Goal: Transaction & Acquisition: Purchase product/service

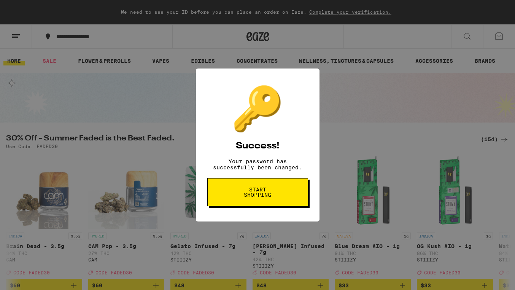
click at [280, 190] on button "Start shopping" at bounding box center [257, 192] width 101 height 28
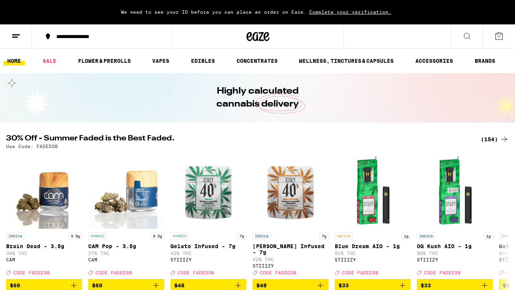
click at [324, 14] on span "Complete your verification." at bounding box center [351, 12] width 88 height 5
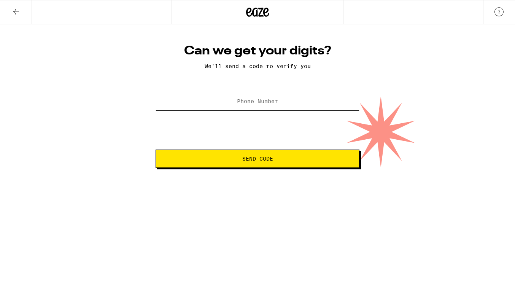
click at [278, 108] on input "Phone Number" at bounding box center [258, 101] width 204 height 17
type input "[PHONE_NUMBER]"
click at [273, 165] on button "Send Code" at bounding box center [258, 159] width 204 height 18
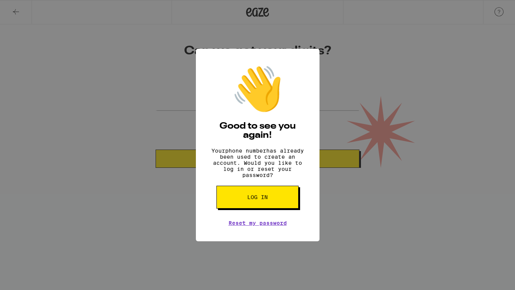
click at [271, 216] on div "👋 Good to see you again! Your phone number has already been used to create an a…" at bounding box center [258, 145] width 124 height 193
click at [275, 209] on button "Log in" at bounding box center [258, 197] width 82 height 23
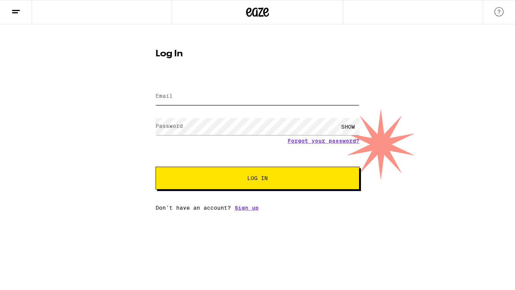
type input "[EMAIL_ADDRESS][DOMAIN_NAME]"
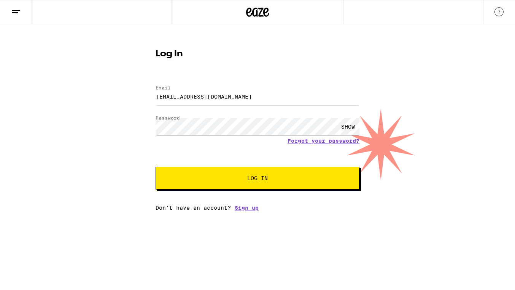
click at [265, 76] on div "Log In Email Email [EMAIL_ADDRESS][DOMAIN_NAME] Password Password SHOW Forgot y…" at bounding box center [257, 126] width 219 height 167
click at [266, 98] on input "[EMAIL_ADDRESS][DOMAIN_NAME]" at bounding box center [258, 96] width 204 height 17
click at [156, 167] on button "Log In" at bounding box center [258, 178] width 204 height 23
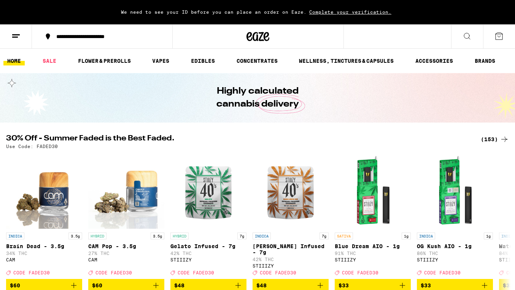
click at [101, 35] on div "**********" at bounding box center [107, 36] width 108 height 5
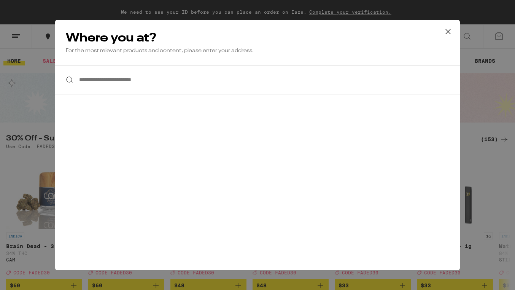
drag, startPoint x: 130, startPoint y: 96, endPoint x: 133, endPoint y: 83, distance: 12.9
click at [131, 91] on div "**********" at bounding box center [257, 145] width 405 height 250
click at [133, 83] on input "**********" at bounding box center [257, 79] width 405 height 29
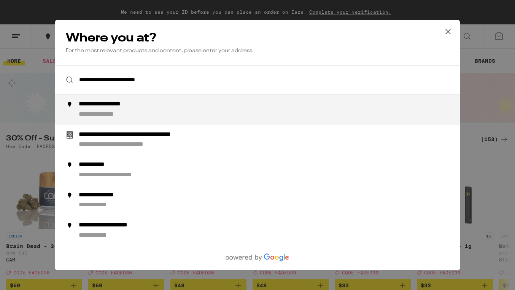
click at [129, 115] on div "**********" at bounding box center [108, 115] width 59 height 8
type input "**********"
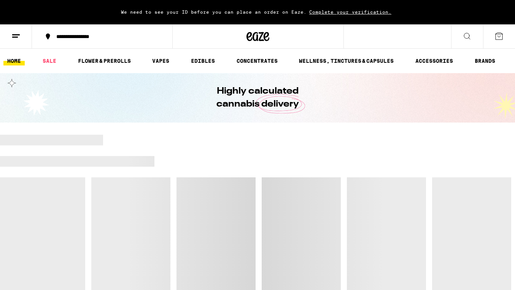
click at [156, 65] on link "VAPES" at bounding box center [160, 60] width 25 height 9
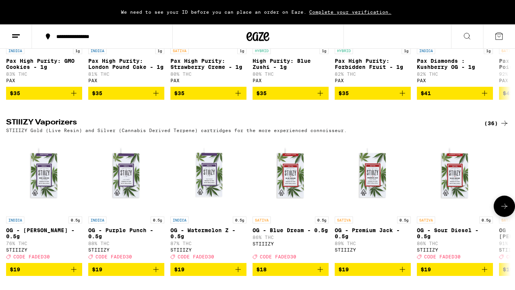
scroll to position [506, 0]
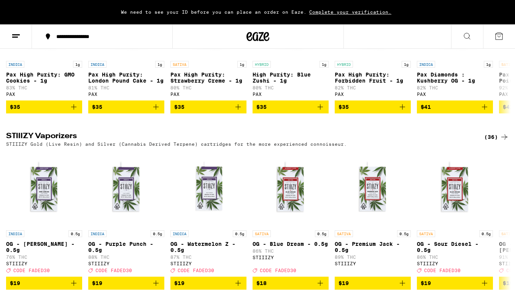
click at [155, 137] on div "Vape Cartridges (82) 0.5g & 1g oil cartridges, Use with any 510-compatible batt…" at bounding box center [257, 26] width 515 height 805
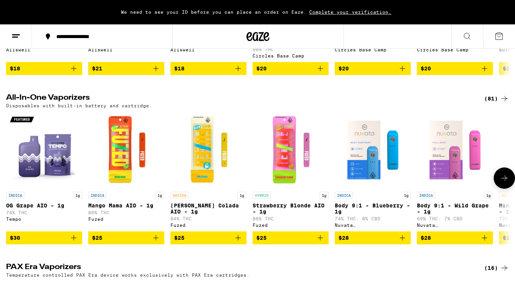
scroll to position [204, 0]
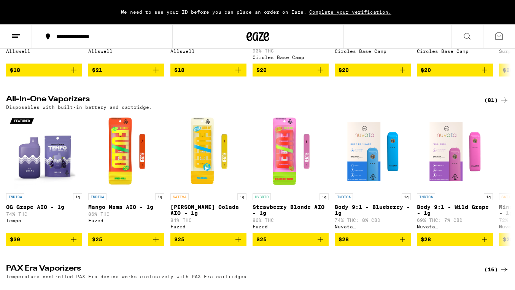
click at [504, 97] on icon at bounding box center [504, 100] width 9 height 9
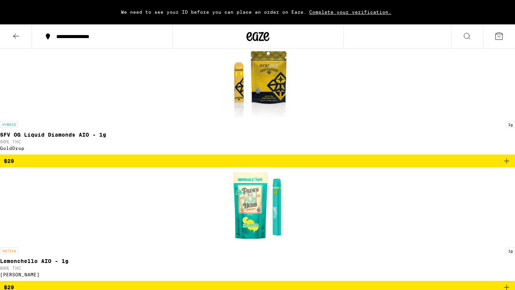
scroll to position [2261, 0]
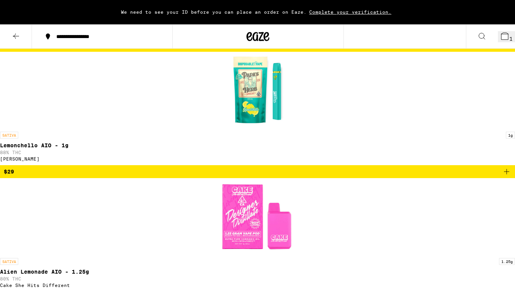
scroll to position [2286, 0]
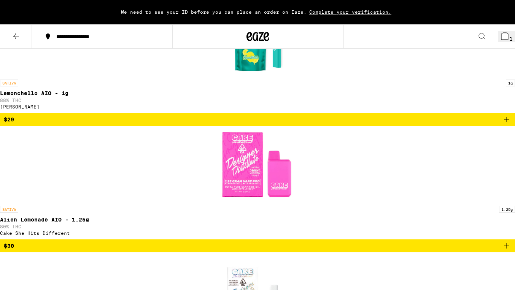
scroll to position [2317, 0]
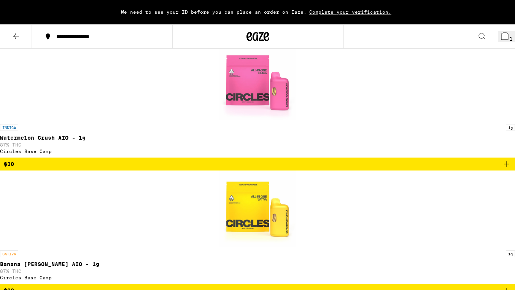
scroll to position [2825, 0]
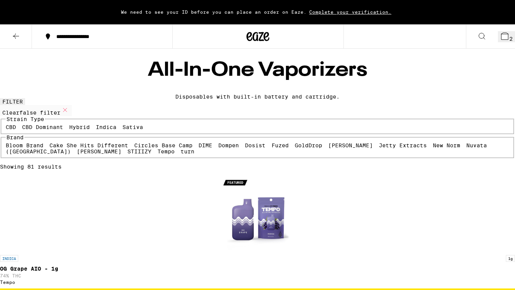
click at [16, 37] on icon at bounding box center [15, 36] width 9 height 9
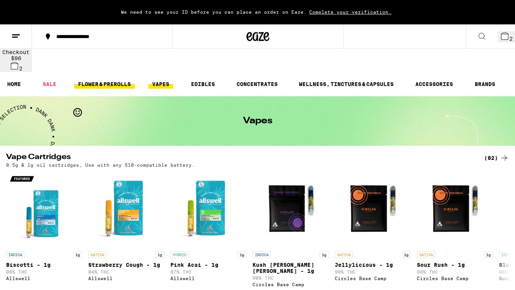
click at [92, 80] on link "FLOWER & PREROLLS" at bounding box center [104, 84] width 61 height 9
click at [88, 80] on link "FLOWER & PREROLLS" at bounding box center [104, 84] width 61 height 9
click at [94, 80] on link "FLOWER & PREROLLS" at bounding box center [104, 84] width 61 height 9
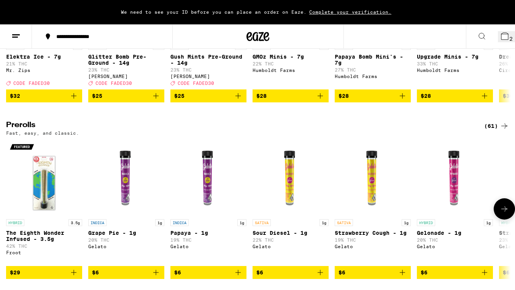
scroll to position [373, 0]
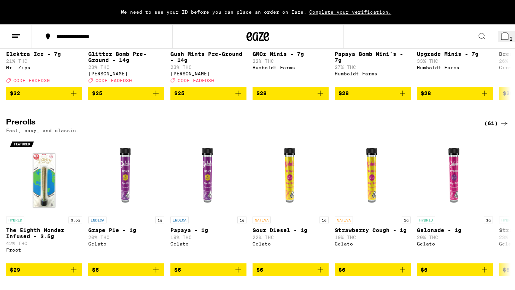
click at [503, 120] on icon at bounding box center [504, 123] width 9 height 9
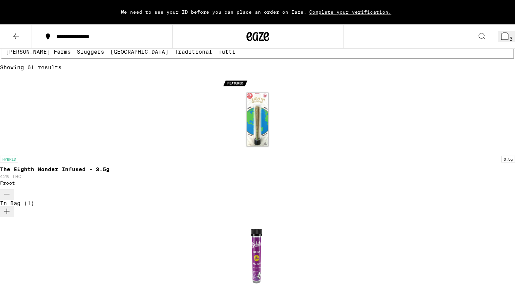
scroll to position [308, 0]
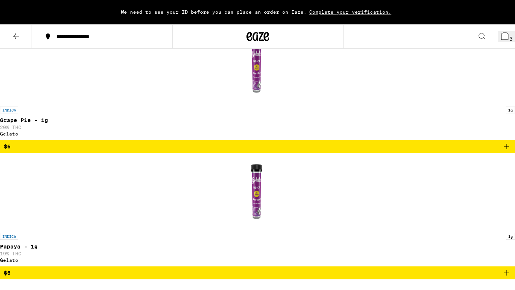
click at [498, 42] on button "3" at bounding box center [506, 36] width 17 height 11
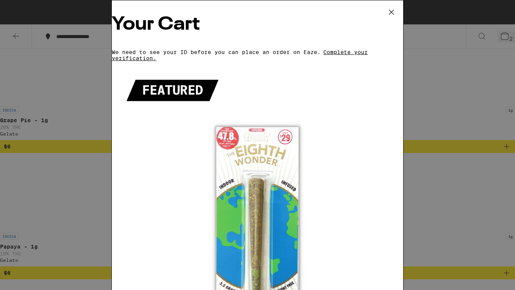
scroll to position [87, 0]
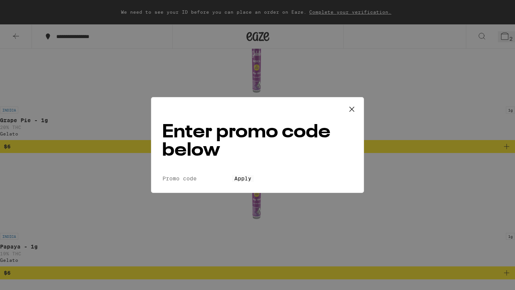
click at [355, 105] on icon at bounding box center [351, 109] width 11 height 11
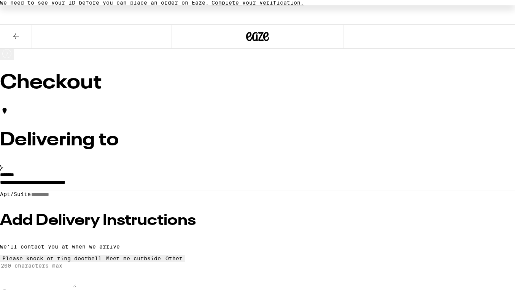
click at [362, 5] on div "We need to see your ID before you can place an order on Eaze. Complete your ver…" at bounding box center [257, 2] width 515 height 5
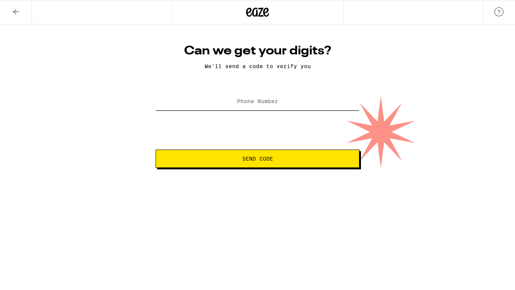
click at [271, 107] on input "Phone Number" at bounding box center [258, 101] width 204 height 17
type input "[PHONE_NUMBER]"
click at [266, 168] on html "Can we get your digits? We'll send a code to verify you Phone Number [PHONE_NUM…" at bounding box center [257, 84] width 515 height 168
click at [273, 159] on span "Send Code" at bounding box center [257, 158] width 31 height 5
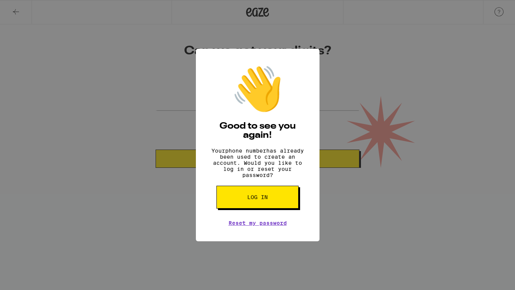
click at [281, 202] on button "Log in" at bounding box center [258, 197] width 82 height 23
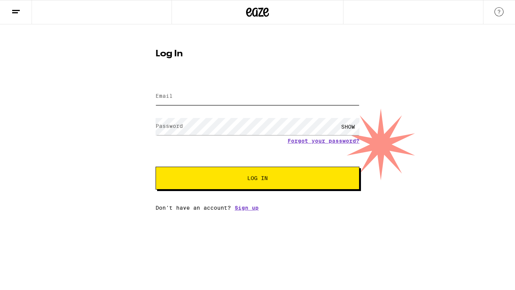
type input "[EMAIL_ADDRESS][DOMAIN_NAME]"
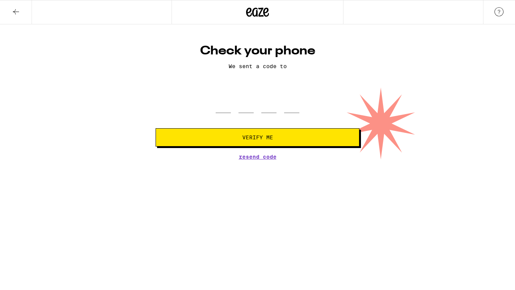
drag, startPoint x: 236, startPoint y: 158, endPoint x: 243, endPoint y: 157, distance: 6.5
click at [236, 158] on div "Check your phone We sent a code to Verify Me Resend Code" at bounding box center [257, 101] width 219 height 116
click at [243, 157] on span "Resend Code" at bounding box center [258, 156] width 38 height 5
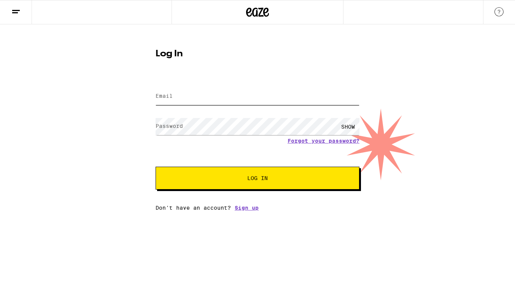
type input "[EMAIL_ADDRESS][DOMAIN_NAME]"
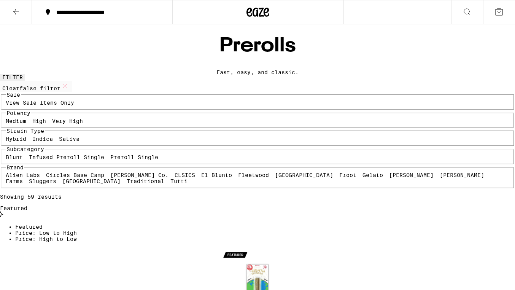
click at [258, 14] on icon at bounding box center [258, 12] width 11 height 9
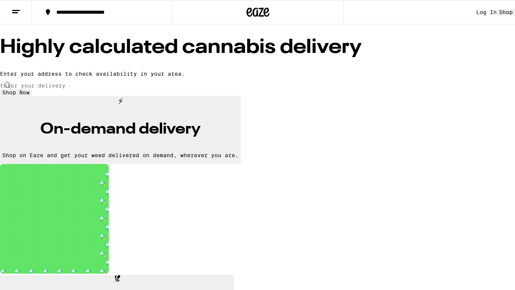
click at [477, 12] on div "Log In" at bounding box center [487, 12] width 21 height 6
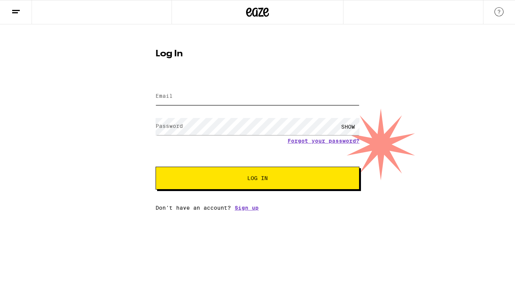
type input "[EMAIL_ADDRESS][DOMAIN_NAME]"
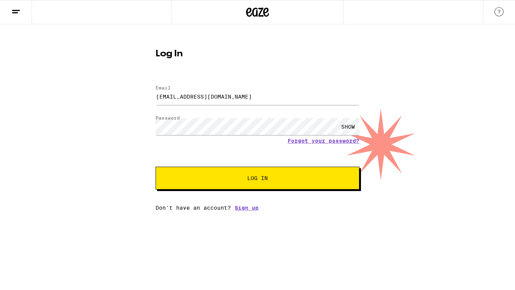
click at [301, 174] on button "Log In" at bounding box center [258, 178] width 204 height 23
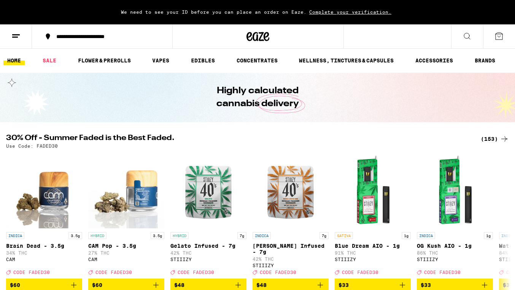
click at [500, 43] on button at bounding box center [499, 37] width 32 height 24
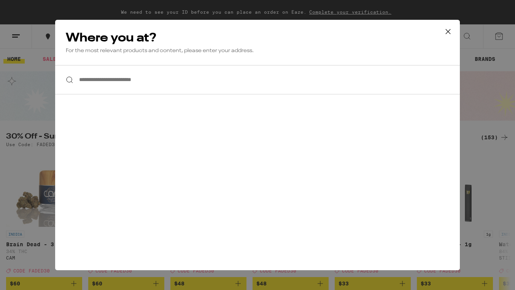
scroll to position [4, 0]
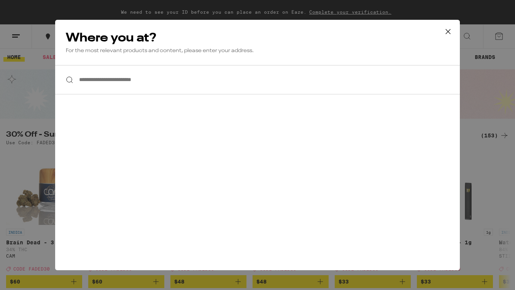
click at [365, 99] on div "**********" at bounding box center [257, 145] width 405 height 250
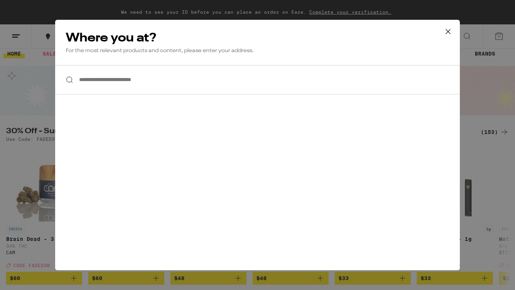
click at [379, 89] on input "**********" at bounding box center [257, 79] width 405 height 29
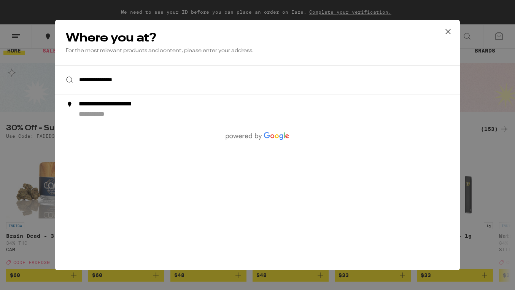
click at [298, 81] on input "**********" at bounding box center [257, 79] width 405 height 29
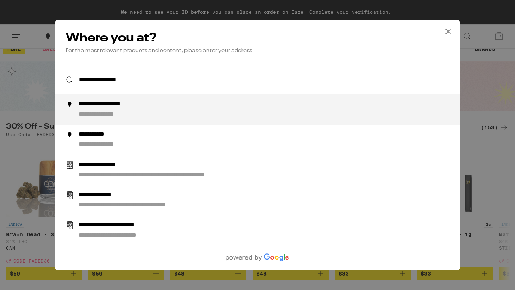
click at [140, 103] on div "**********" at bounding box center [114, 104] width 71 height 8
type input "**********"
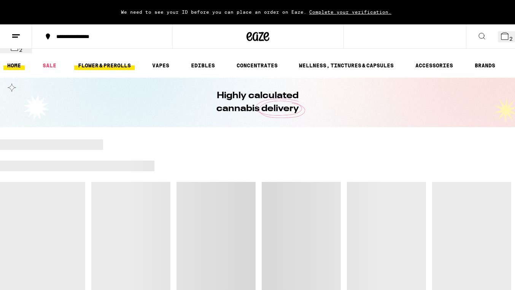
click at [94, 61] on link "FLOWER & PREROLLS" at bounding box center [104, 65] width 61 height 9
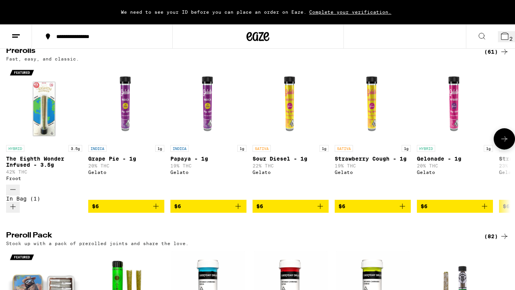
scroll to position [447, 0]
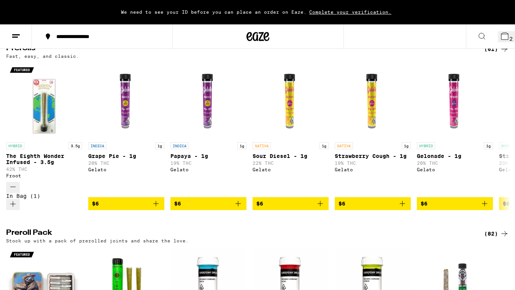
click at [503, 36] on icon at bounding box center [505, 36] width 7 height 7
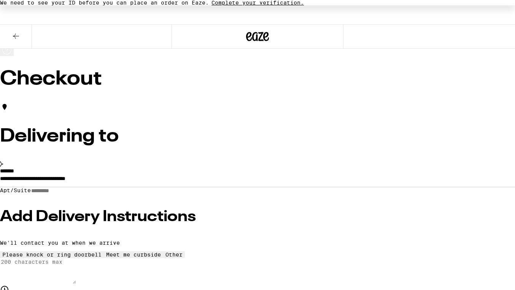
scroll to position [5, 0]
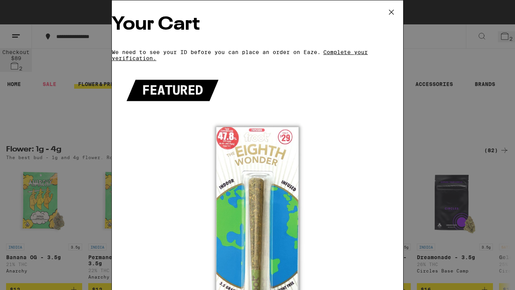
click at [53, 128] on div "Your Cart We need to see your ID before you can place an order on Eaze. Complet…" at bounding box center [257, 145] width 515 height 290
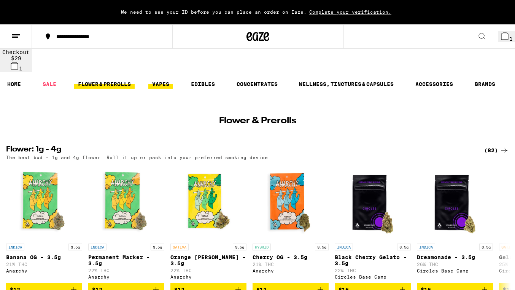
click at [155, 80] on link "VAPES" at bounding box center [160, 84] width 25 height 9
click at [158, 80] on link "VAPES" at bounding box center [160, 84] width 25 height 9
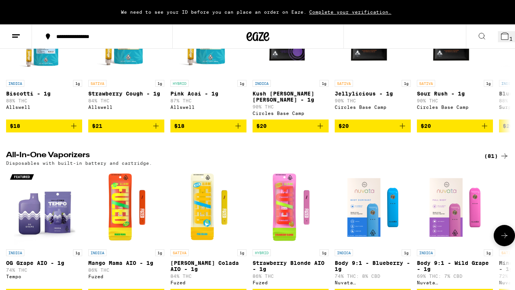
scroll to position [174, 0]
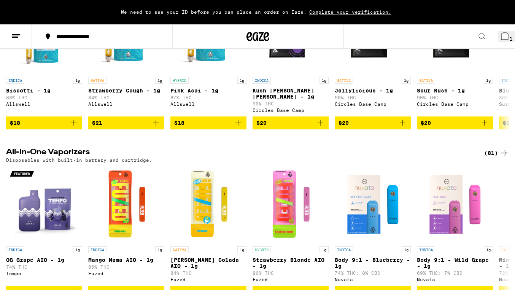
click at [499, 148] on div "(81)" at bounding box center [496, 152] width 25 height 9
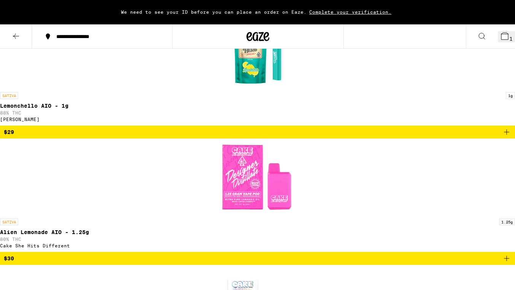
scroll to position [2388, 0]
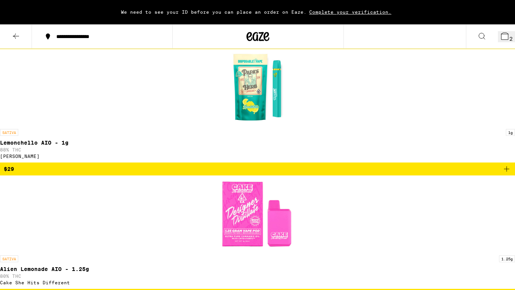
scroll to position [2292, 0]
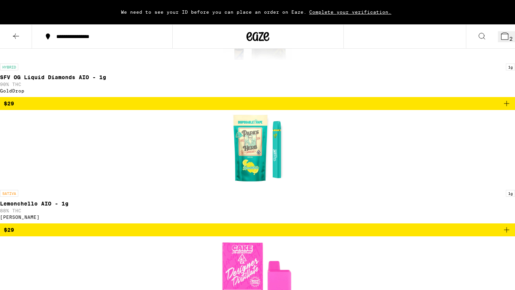
drag, startPoint x: 406, startPoint y: 229, endPoint x: 411, endPoint y: 223, distance: 7.8
click at [502, 38] on icon at bounding box center [505, 36] width 7 height 7
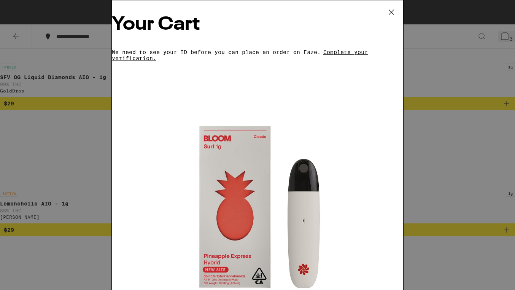
click at [62, 79] on div "Your Cart We need to see your ID before you can place an order on Eaze. Complet…" at bounding box center [257, 145] width 515 height 290
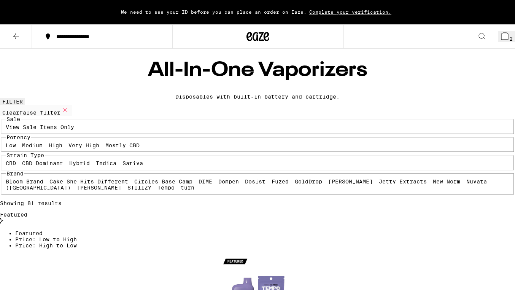
click at [10, 34] on button at bounding box center [16, 37] width 32 height 24
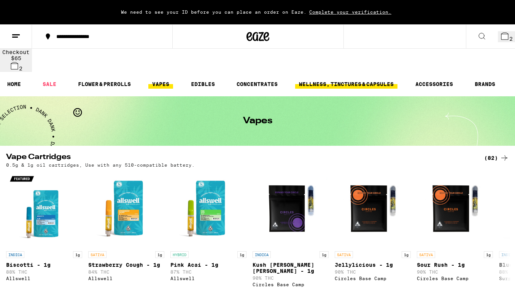
click at [363, 80] on link "WELLNESS, TINCTURES & CAPSULES" at bounding box center [346, 84] width 102 height 9
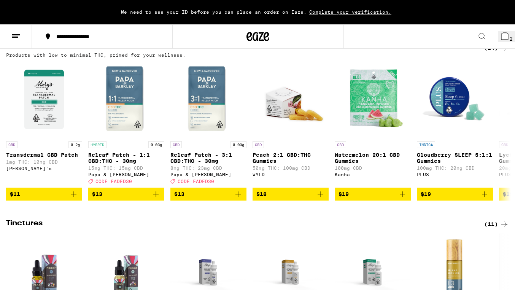
scroll to position [243, 0]
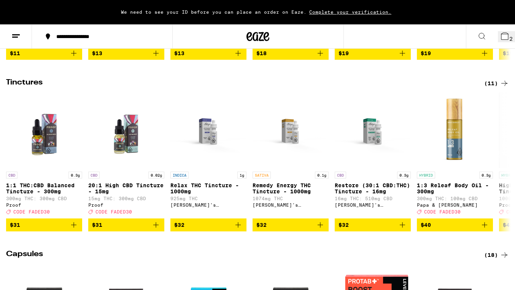
click at [494, 79] on div "(11)" at bounding box center [496, 83] width 25 height 9
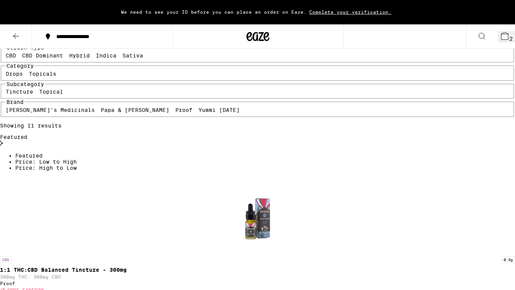
scroll to position [107, 0]
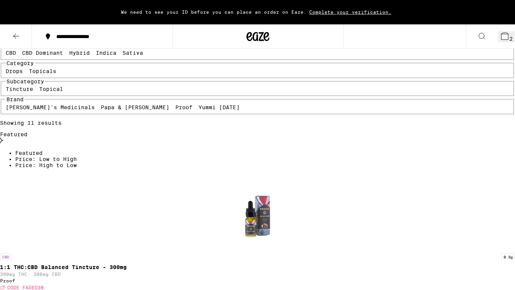
click at [220, 174] on img "Open page for 1:1 THC:CBD Balanced Tincture - 300mg from Proof" at bounding box center [258, 212] width 76 height 76
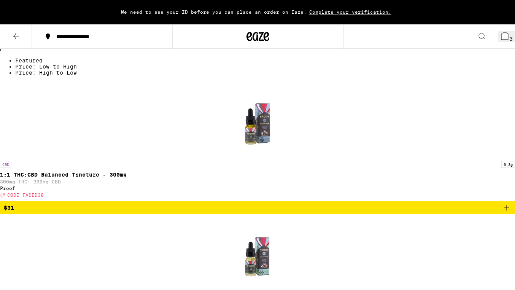
scroll to position [204, 0]
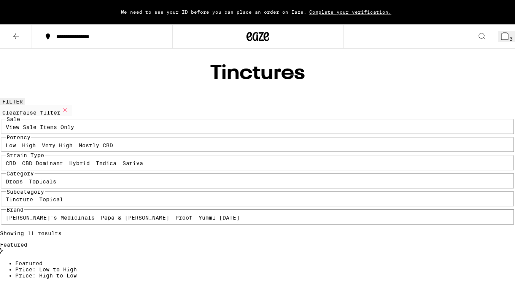
click at [505, 37] on button "3" at bounding box center [506, 36] width 17 height 11
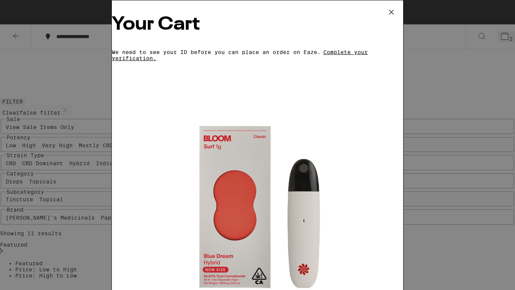
drag, startPoint x: 338, startPoint y: 270, endPoint x: 343, endPoint y: 265, distance: 7.0
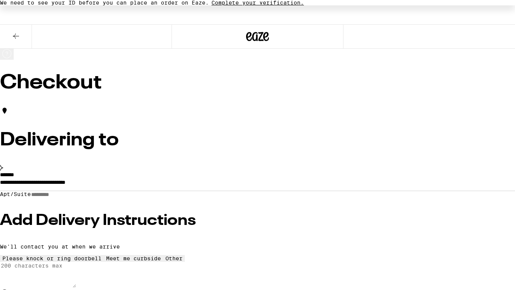
drag, startPoint x: 439, startPoint y: 70, endPoint x: 448, endPoint y: 42, distance: 29.9
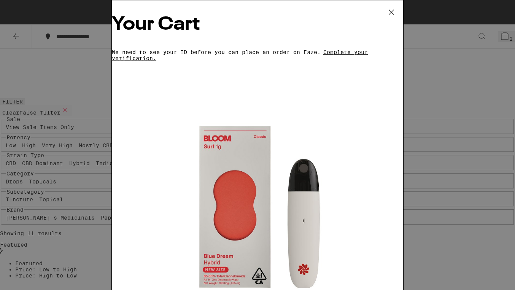
click at [451, 217] on div "Your Cart We need to see your ID before you can place an order on Eaze. Complet…" at bounding box center [257, 145] width 515 height 290
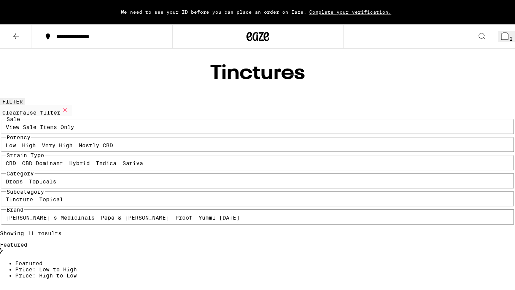
click at [510, 36] on span "2" at bounding box center [511, 39] width 3 height 6
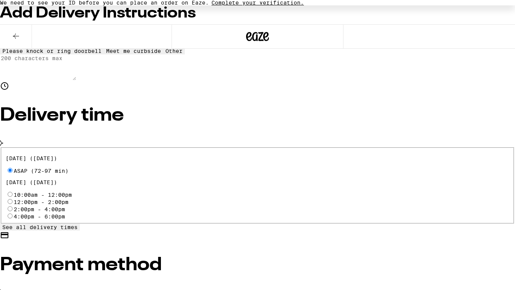
scroll to position [214, 0]
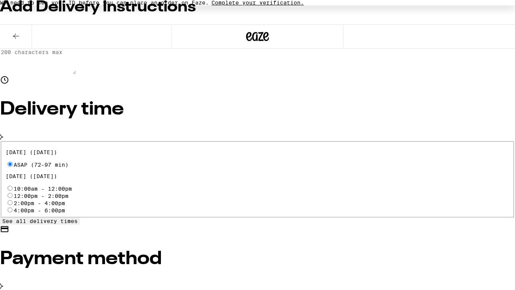
radio input "true"
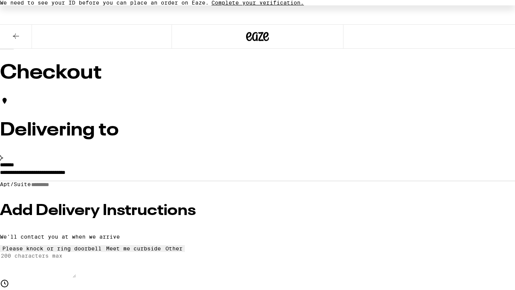
scroll to position [8, 0]
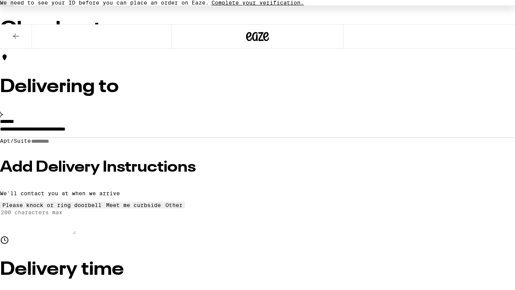
scroll to position [102, 0]
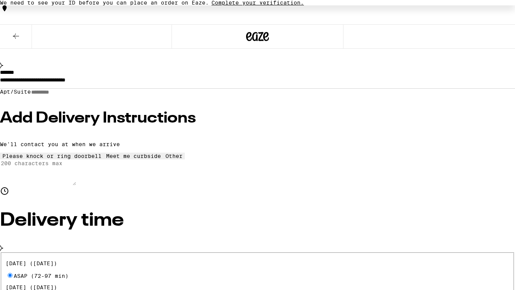
click at [85, 94] on input "Apt/Suite" at bounding box center [58, 92] width 54 height 6
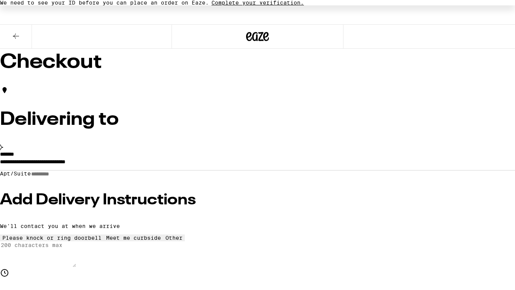
scroll to position [0, 0]
